Goal: Information Seeking & Learning: Learn about a topic

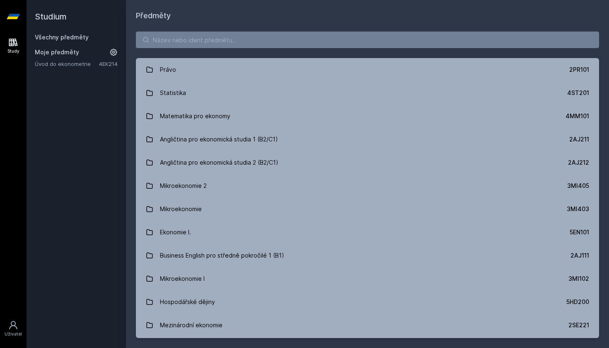
click at [204, 48] on div "Právo 2PR101 Statistika 4ST201 Matematika pro ekonomy 4MM101 Angličtina pro eko…" at bounding box center [367, 185] width 483 height 326
click at [193, 44] on input "search" at bounding box center [367, 39] width 463 height 17
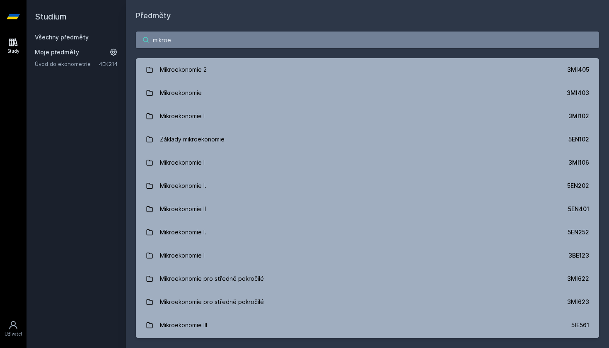
type input "mikro"
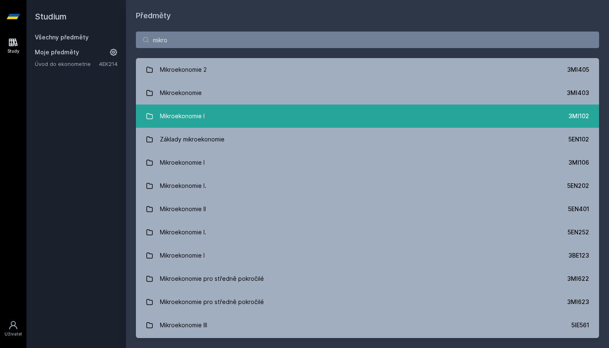
drag, startPoint x: 193, startPoint y: 44, endPoint x: 195, endPoint y: 116, distance: 72.5
click at [195, 116] on div "Mikroekonomie I" at bounding box center [182, 116] width 45 height 17
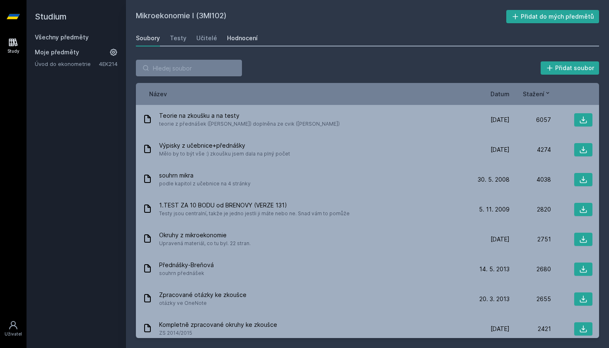
click at [243, 39] on div "Hodnocení" at bounding box center [242, 38] width 31 height 8
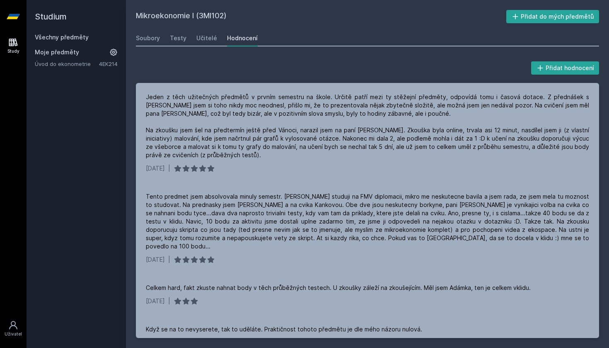
click at [80, 34] on link "Všechny předměty" at bounding box center [62, 37] width 54 height 7
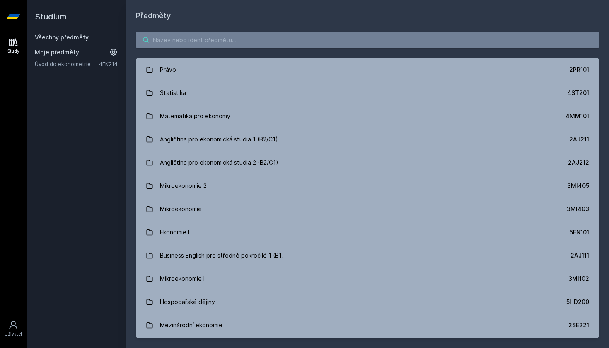
click at [217, 45] on input "search" at bounding box center [367, 39] width 463 height 17
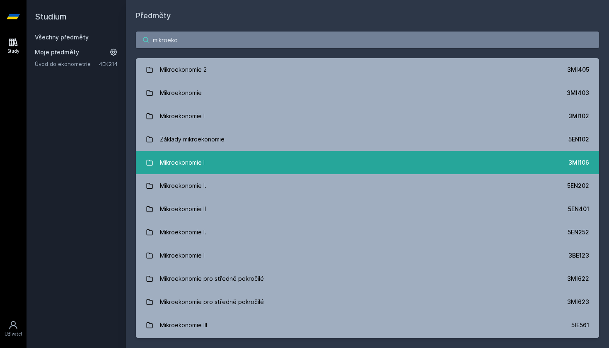
type input "mikroeko"
click at [258, 160] on link "Mikroekonomie I 3MI106" at bounding box center [367, 162] width 463 height 23
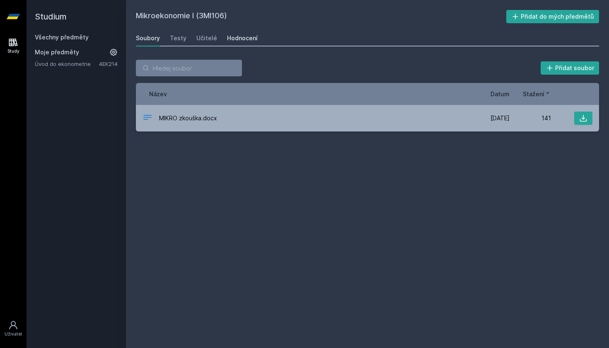
click at [246, 38] on div "Hodnocení" at bounding box center [242, 38] width 31 height 8
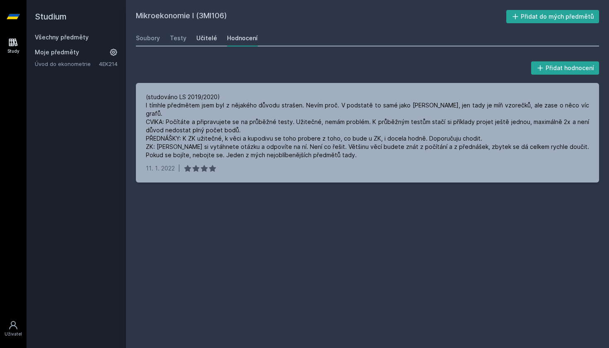
click at [203, 39] on div "Učitelé" at bounding box center [206, 38] width 21 height 8
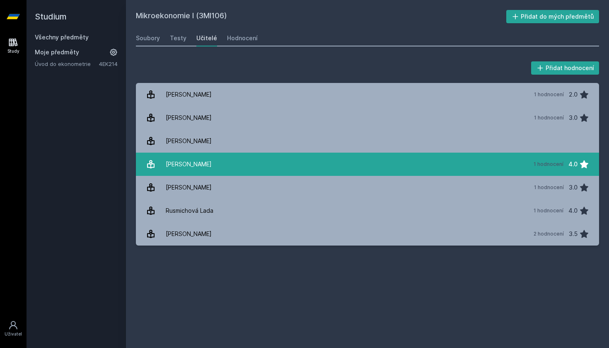
click at [214, 155] on link "[PERSON_NAME] 1 hodnocení 4.0" at bounding box center [367, 163] width 463 height 23
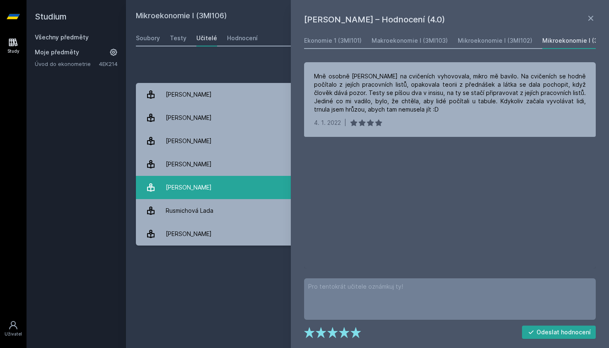
click at [215, 184] on link "[PERSON_NAME] 1 hodnocení 3.0" at bounding box center [367, 187] width 463 height 23
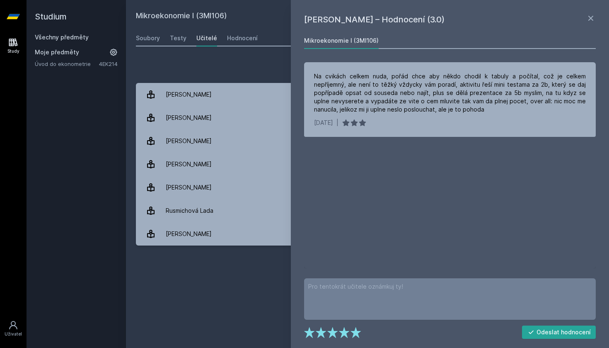
click at [200, 68] on div "Přidat hodnocení" at bounding box center [367, 68] width 463 height 17
click at [180, 41] on div "Testy" at bounding box center [178, 38] width 17 height 8
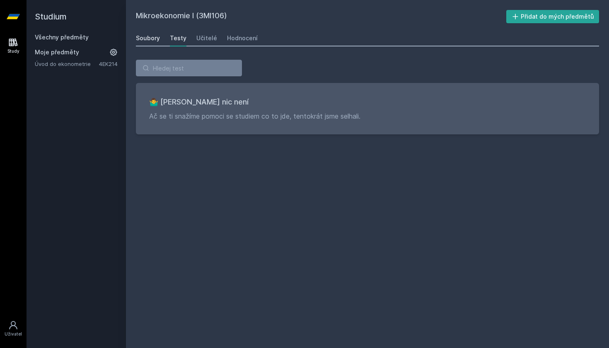
click at [153, 40] on div "Soubory" at bounding box center [148, 38] width 24 height 8
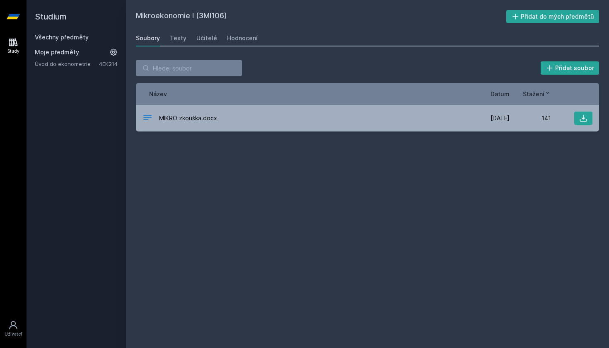
click at [85, 61] on link "Úvod do ekonometrie" at bounding box center [67, 64] width 64 height 8
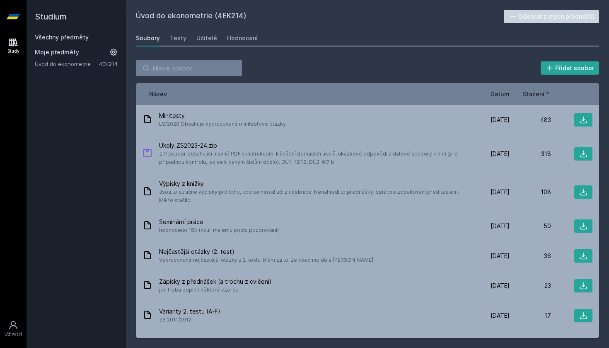
click at [70, 38] on link "Všechny předměty" at bounding box center [62, 37] width 54 height 7
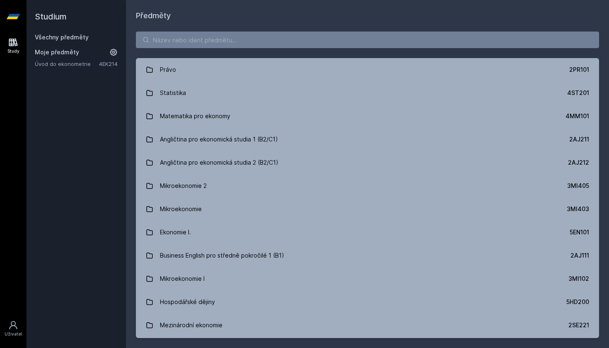
click at [191, 48] on div "Právo 2PR101 Statistika 4ST201 Matematika pro ekonomy 4MM101 Angličtina pro eko…" at bounding box center [367, 185] width 483 height 326
click at [186, 44] on input "search" at bounding box center [367, 39] width 463 height 17
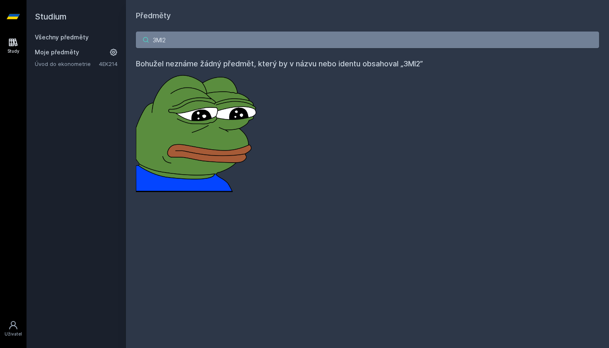
type input "3MI"
